Goal: Transaction & Acquisition: Purchase product/service

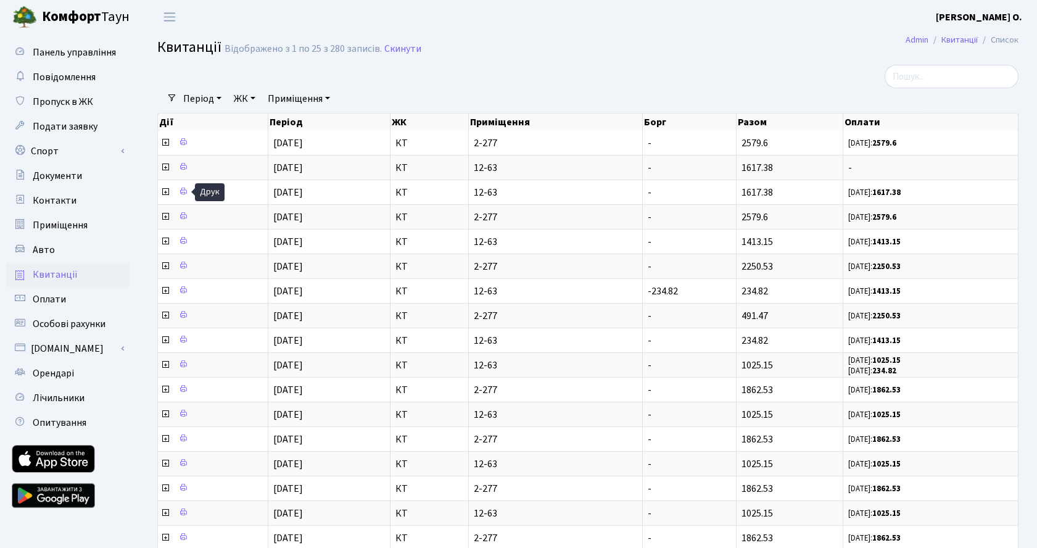
select select "25"
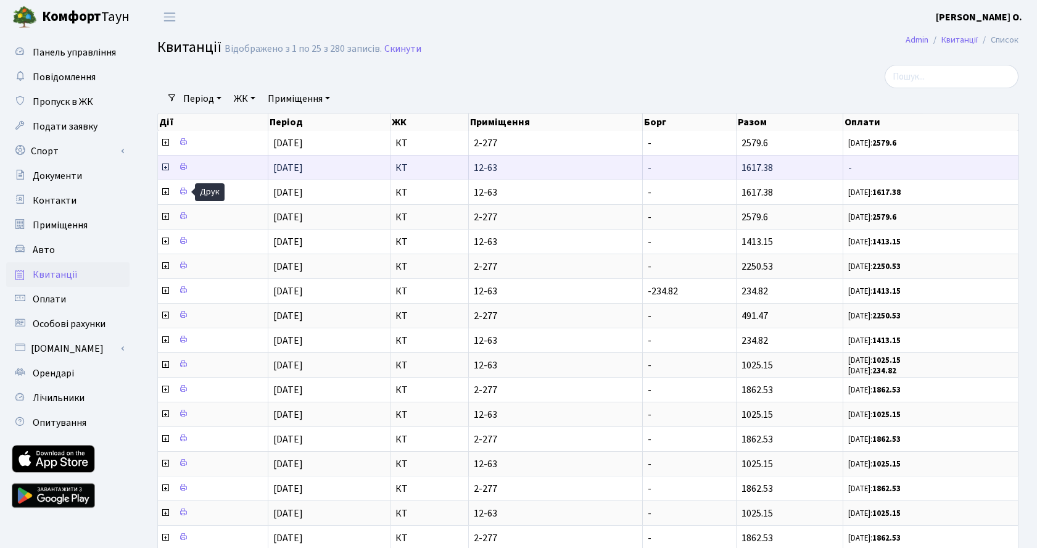
click at [166, 166] on icon at bounding box center [165, 167] width 10 height 10
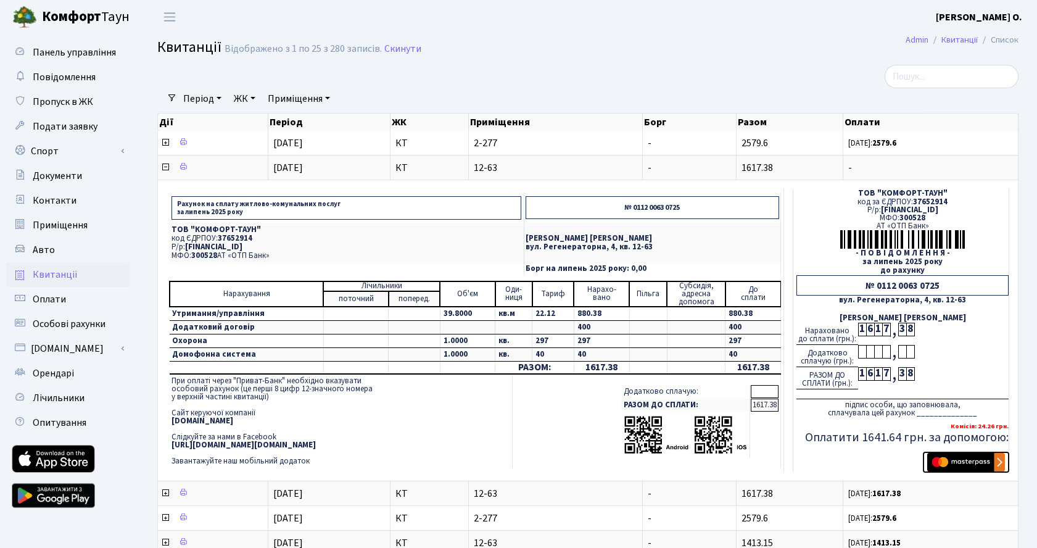
click at [952, 462] on img "submit" at bounding box center [966, 462] width 78 height 18
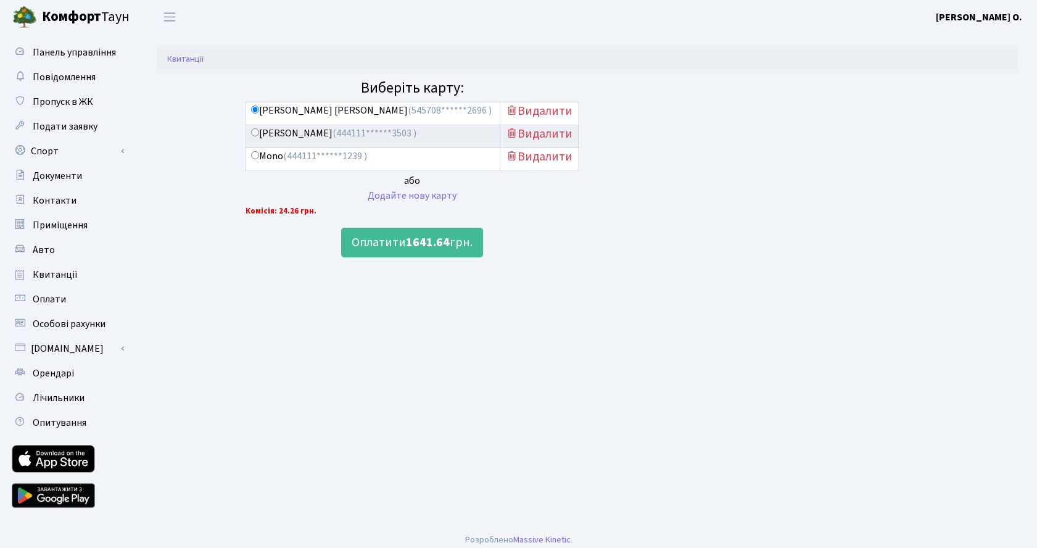
click at [255, 154] on input "Mono (444111******1239 )" at bounding box center [255, 155] width 8 height 8
radio input "true"
click at [259, 135] on label "Viktor Kyselov (444111******3503 )" at bounding box center [333, 133] width 165 height 14
click at [259, 135] on input "Viktor Kyselov (444111******3503 )" at bounding box center [255, 132] width 8 height 8
radio input "true"
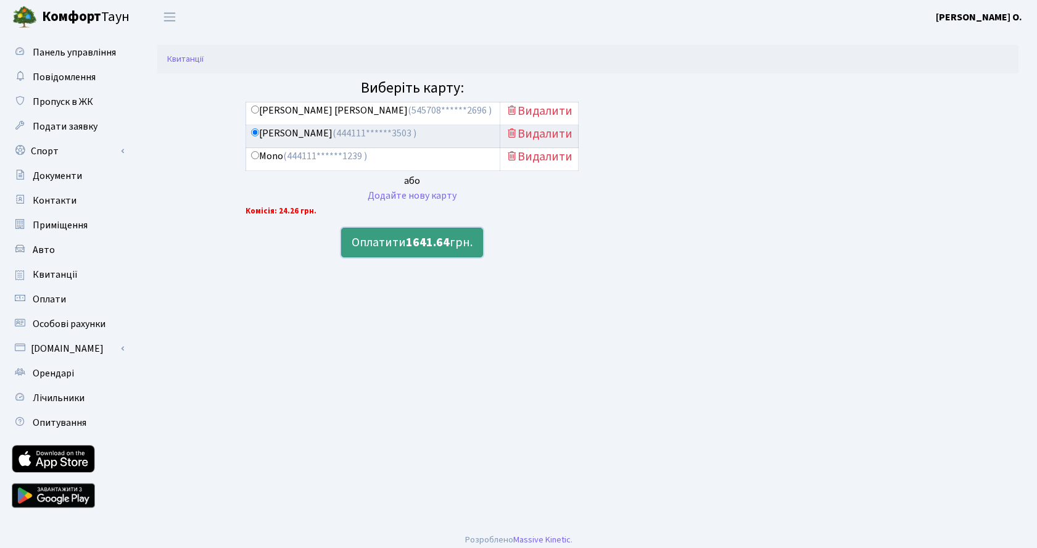
click at [453, 240] on button "Оплатити 1641.64 грн." at bounding box center [412, 243] width 142 height 30
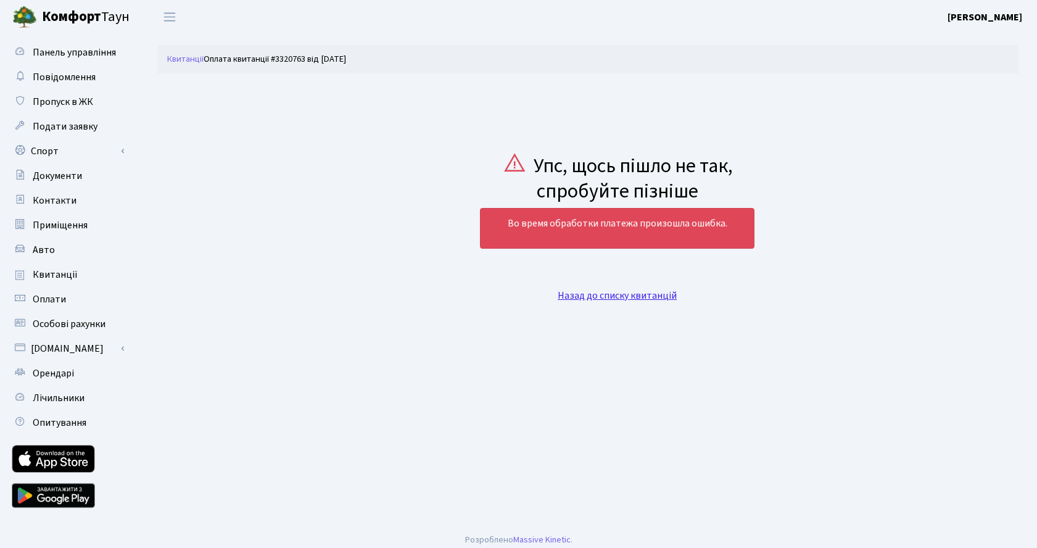
click at [573, 295] on link "Назад до списку квитанцій" at bounding box center [616, 296] width 119 height 14
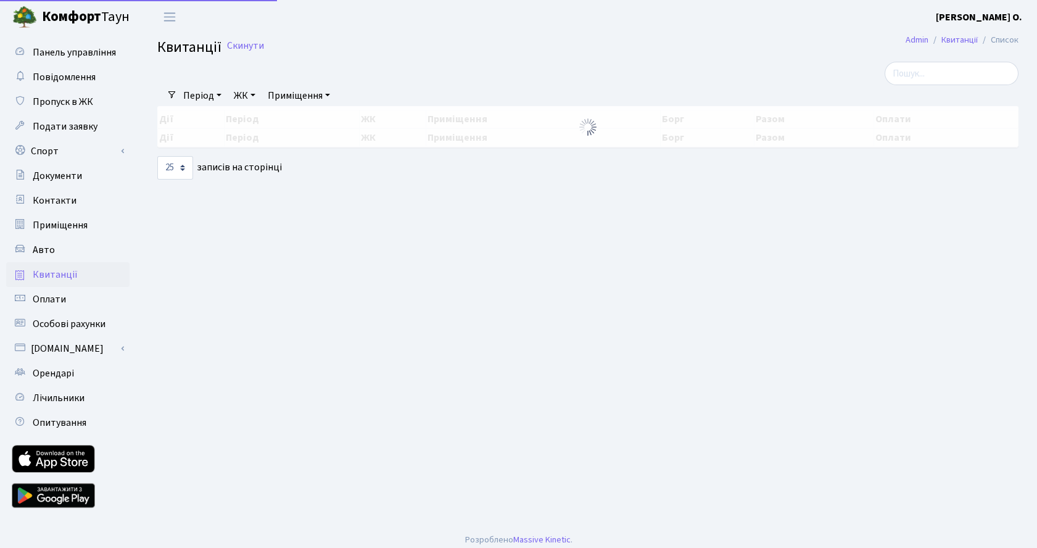
select select "25"
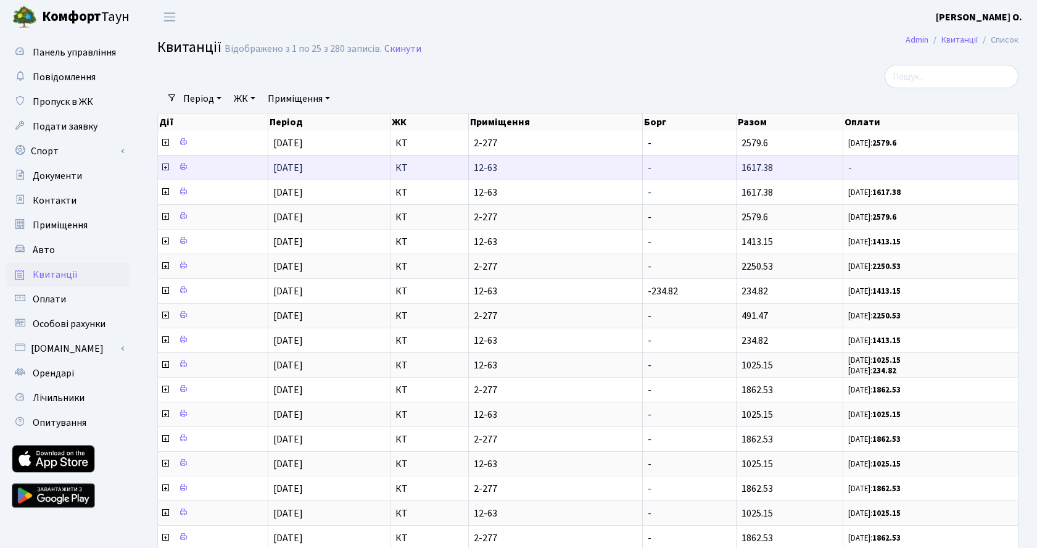
click at [165, 165] on icon at bounding box center [165, 167] width 10 height 10
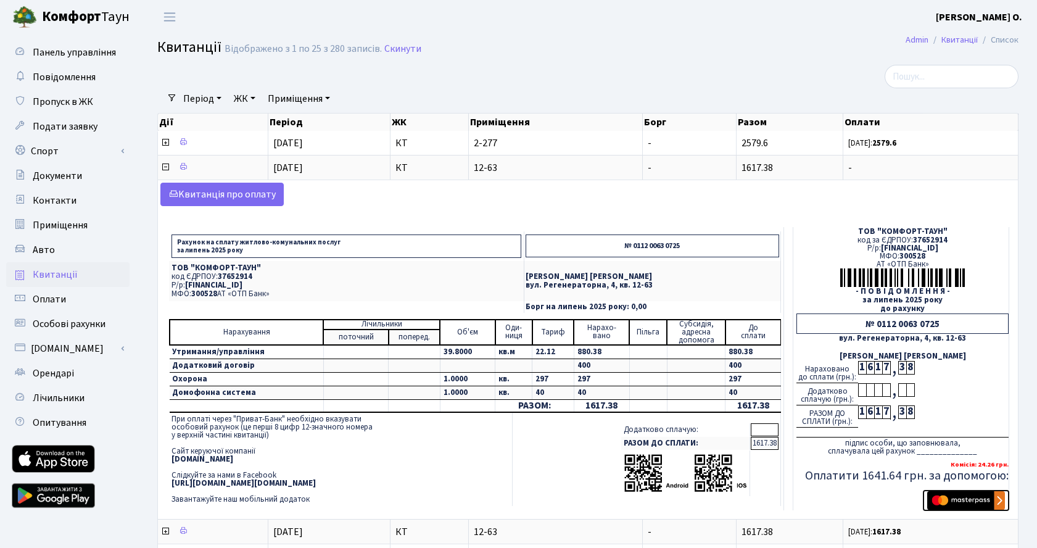
click at [965, 503] on img "submit" at bounding box center [966, 500] width 78 height 18
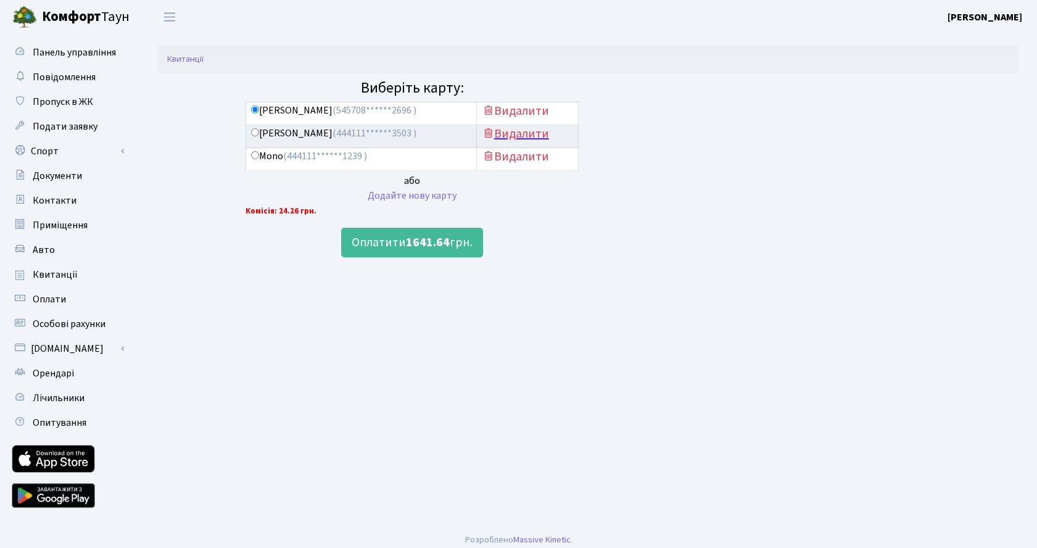
click at [524, 133] on h5 "Видалити" at bounding box center [527, 133] width 91 height 15
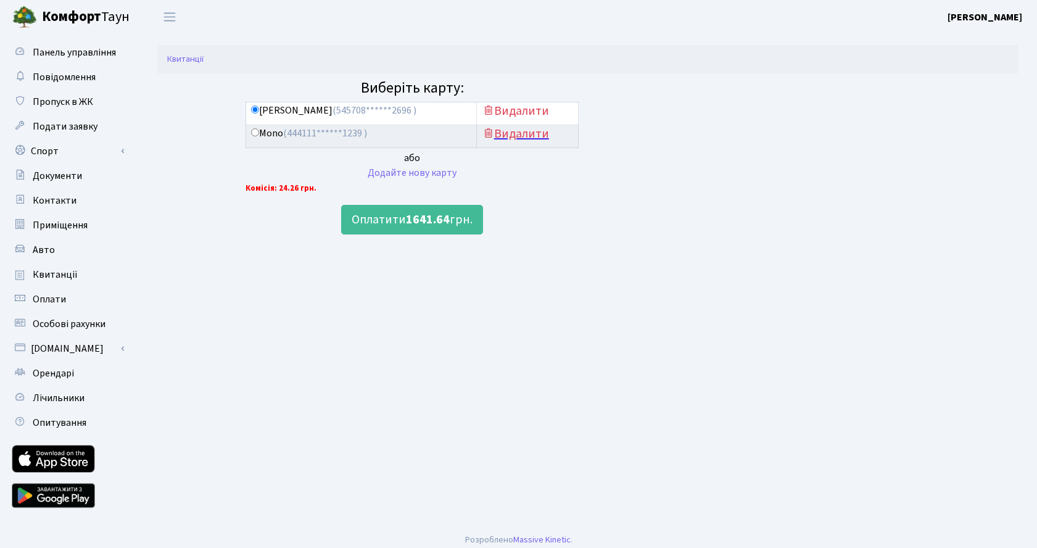
click at [527, 135] on h5 "Видалити" at bounding box center [527, 133] width 91 height 15
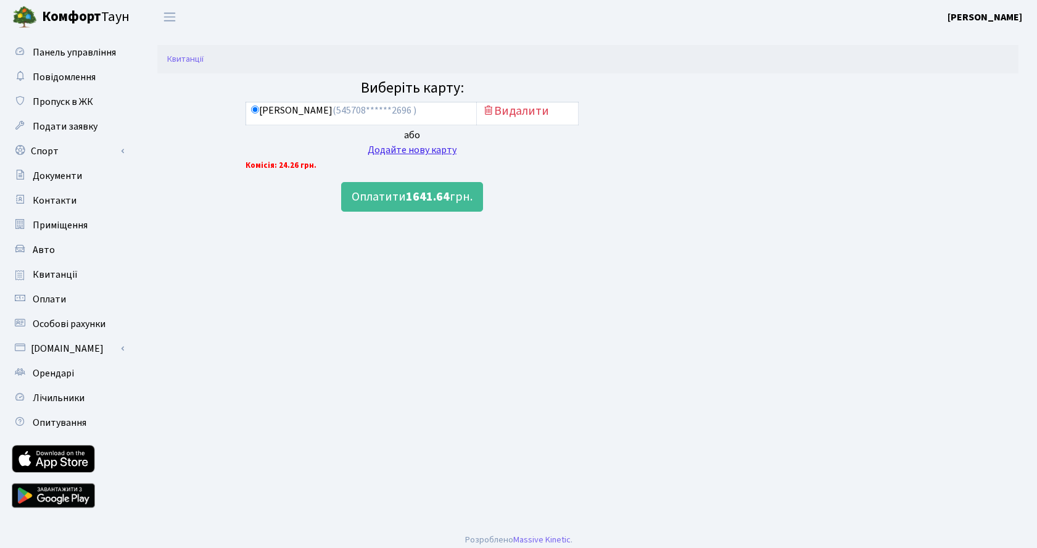
click at [424, 153] on div "Додайте нову карту" at bounding box center [411, 149] width 333 height 15
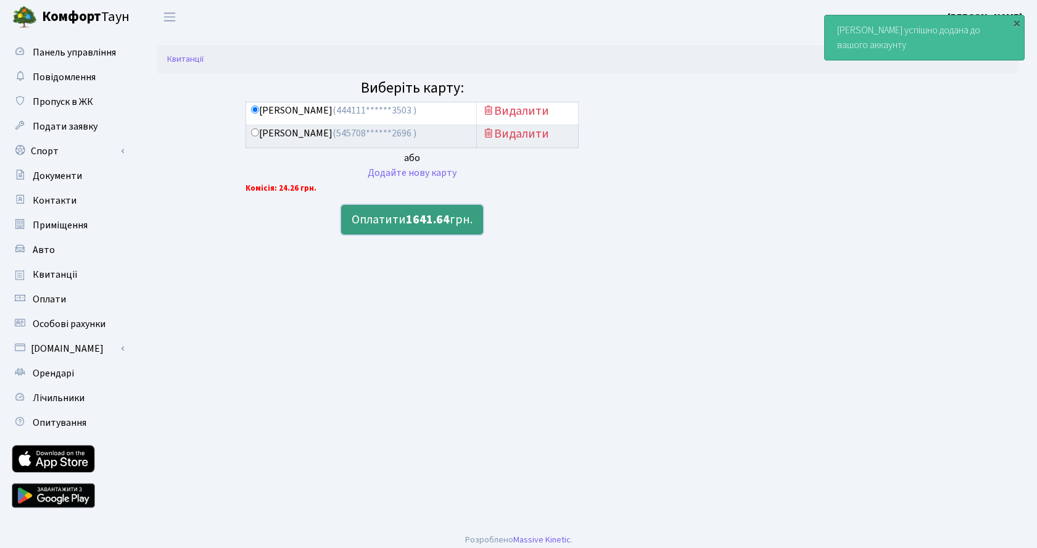
click at [401, 220] on button "Оплатити 1641.64 грн." at bounding box center [412, 220] width 142 height 30
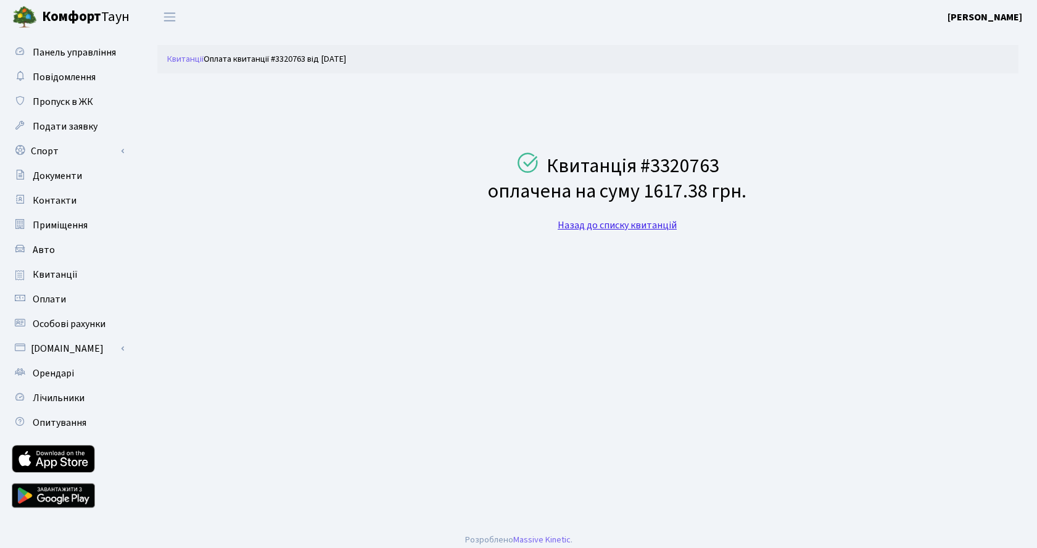
click at [623, 228] on link "Назад до списку квитанцій" at bounding box center [616, 225] width 119 height 14
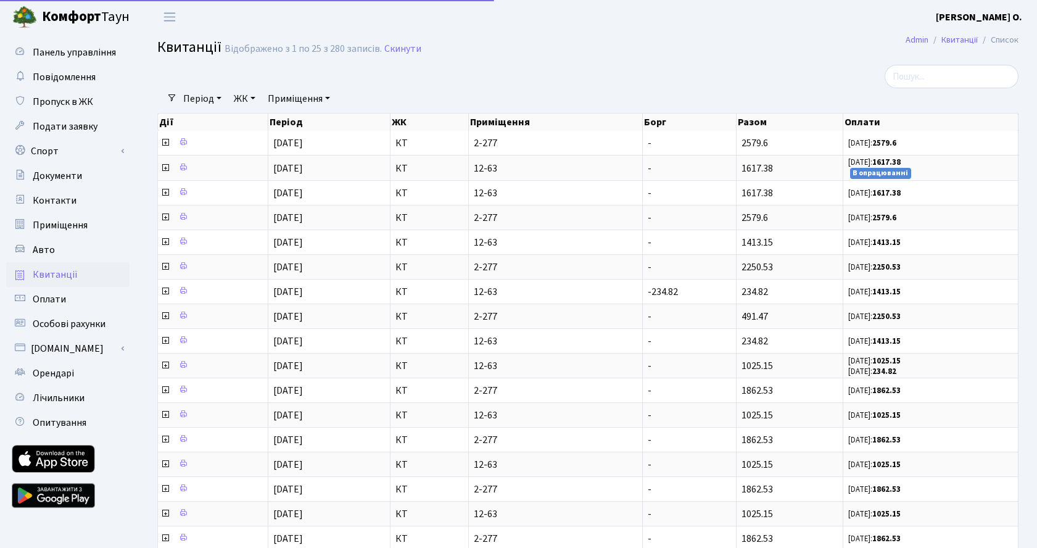
select select "25"
